Goal: Information Seeking & Learning: Learn about a topic

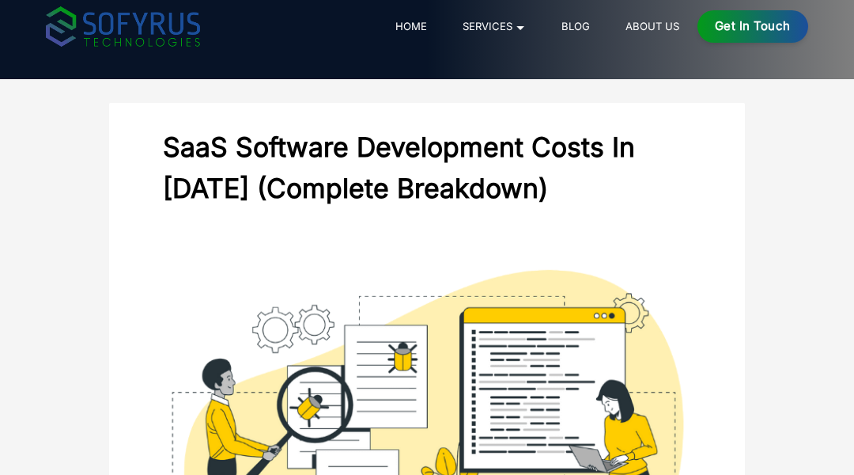
scroll to position [32, 0]
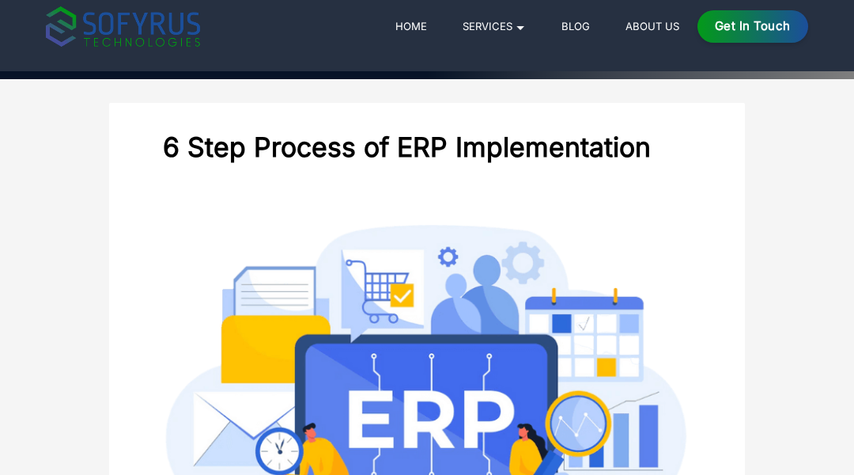
scroll to position [32, 0]
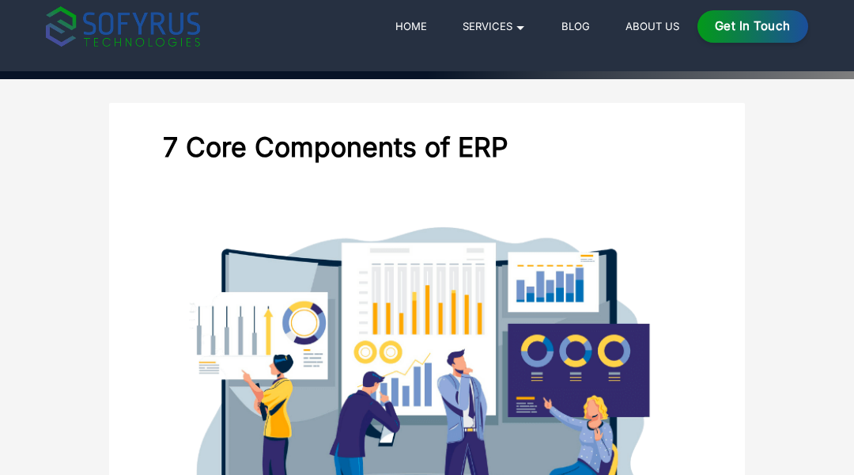
scroll to position [32, 0]
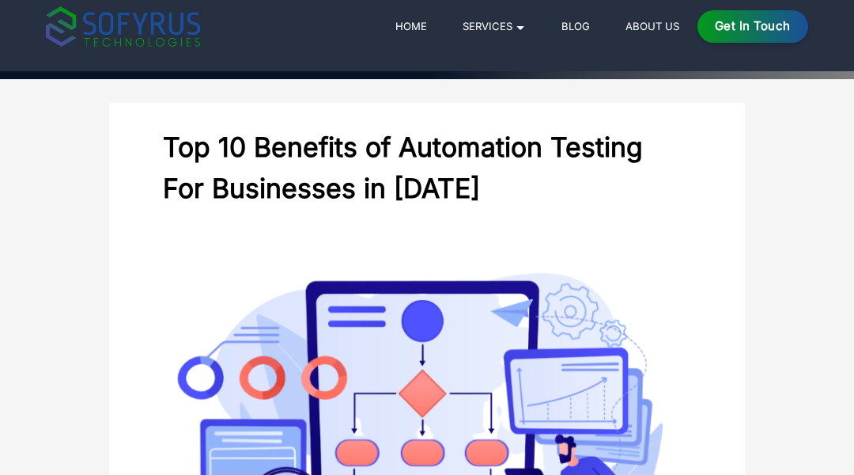
scroll to position [32, 0]
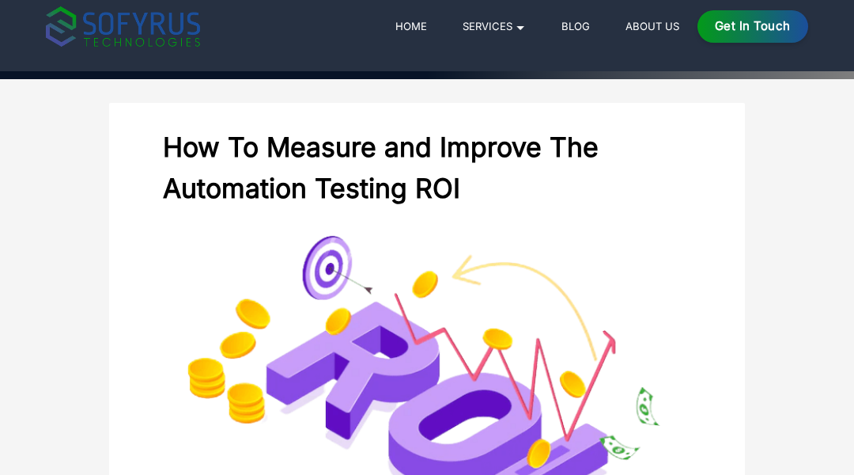
scroll to position [32, 0]
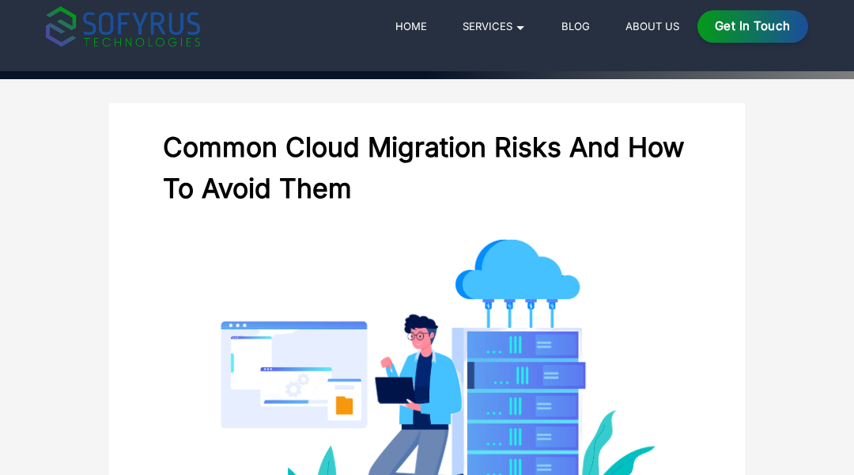
scroll to position [32, 0]
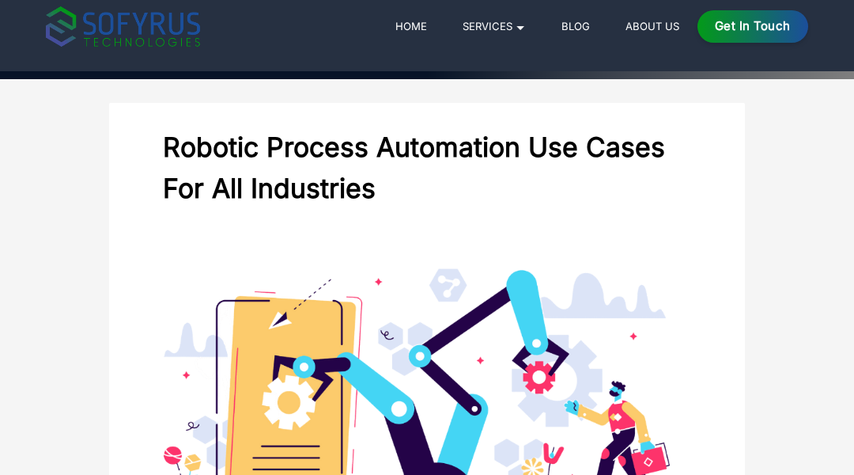
scroll to position [32, 0]
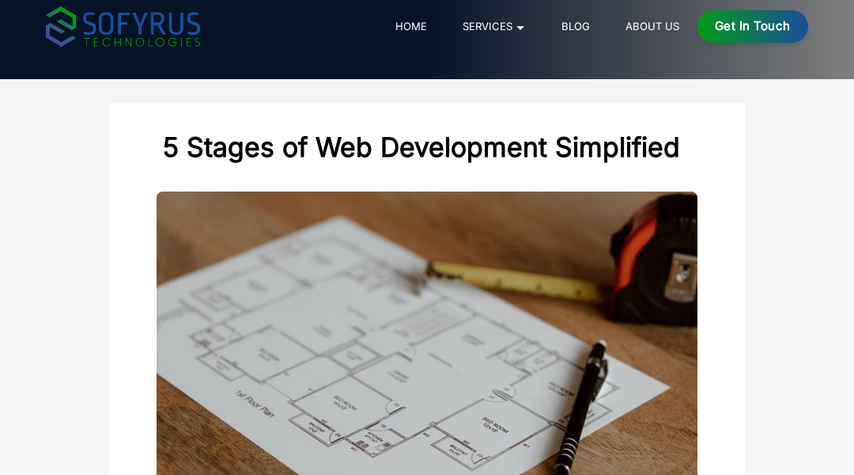
scroll to position [32, 0]
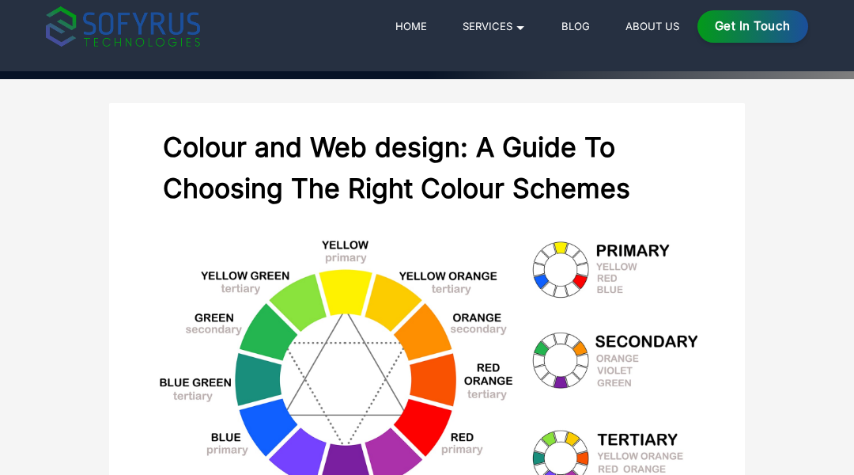
scroll to position [32, 0]
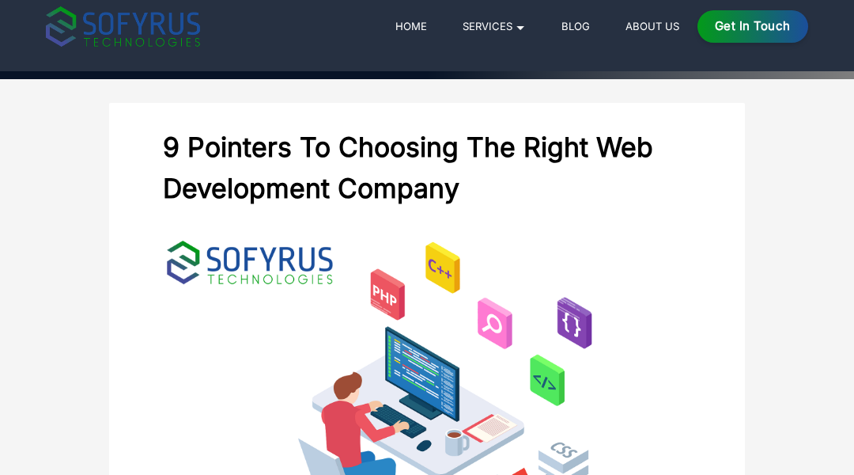
scroll to position [32, 0]
